Goal: Find specific page/section: Find specific page/section

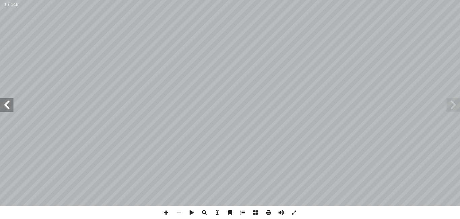
click at [12, 102] on span at bounding box center [6, 104] width 13 height 13
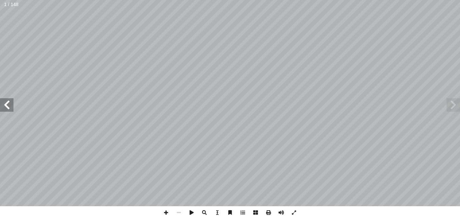
click at [12, 102] on span at bounding box center [6, 104] width 13 height 13
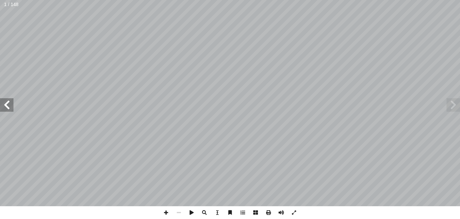
click at [12, 102] on span at bounding box center [6, 104] width 13 height 13
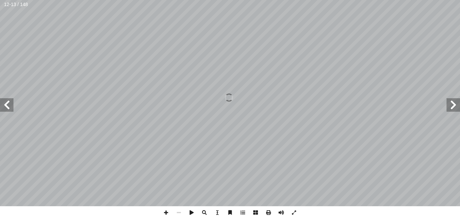
click at [12, 102] on span at bounding box center [6, 104] width 13 height 13
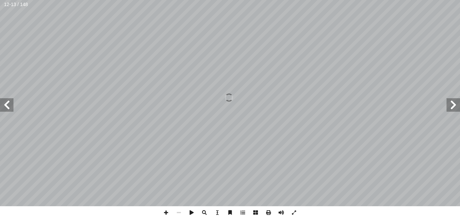
click at [12, 102] on span at bounding box center [6, 104] width 13 height 13
click at [11, 102] on span at bounding box center [6, 104] width 13 height 13
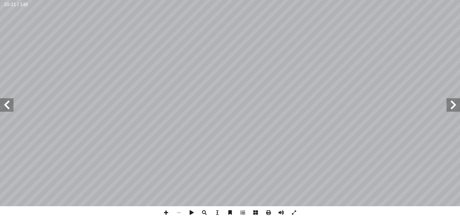
click at [11, 102] on span at bounding box center [6, 104] width 13 height 13
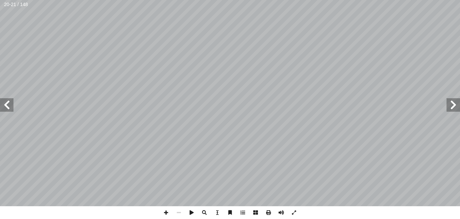
click at [11, 102] on span at bounding box center [6, 104] width 13 height 13
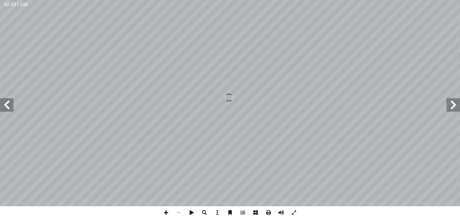
click at [458, 102] on span at bounding box center [453, 104] width 13 height 13
click at [8, 104] on span at bounding box center [6, 104] width 13 height 13
click at [165, 214] on span at bounding box center [166, 213] width 13 height 13
click at [168, 214] on span at bounding box center [166, 213] width 13 height 13
click at [181, 215] on span at bounding box center [179, 213] width 13 height 13
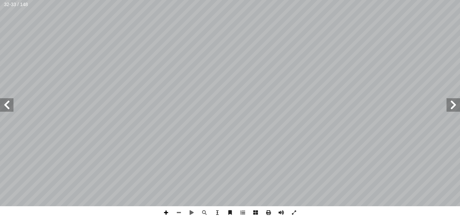
click at [169, 212] on span at bounding box center [166, 213] width 13 height 13
click at [181, 213] on span at bounding box center [179, 213] width 13 height 13
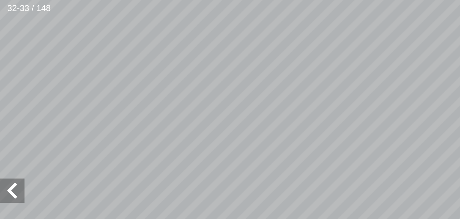
scroll to position [75, -62]
